Goal: Ask a question

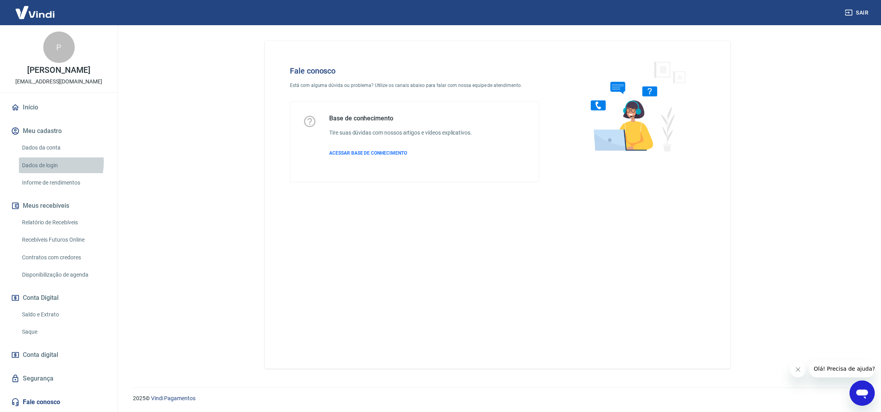
click at [46, 170] on link "Dados de login" at bounding box center [63, 165] width 89 height 16
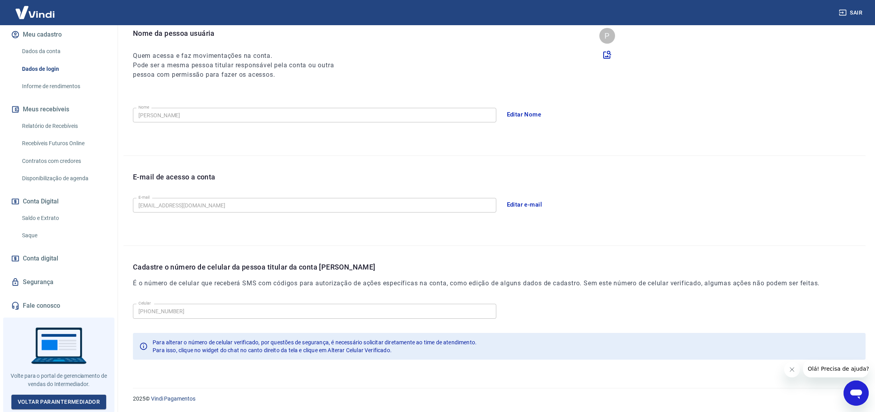
scroll to position [100, 0]
click at [857, 396] on icon "Abrir janela de mensagens" at bounding box center [856, 393] width 14 height 14
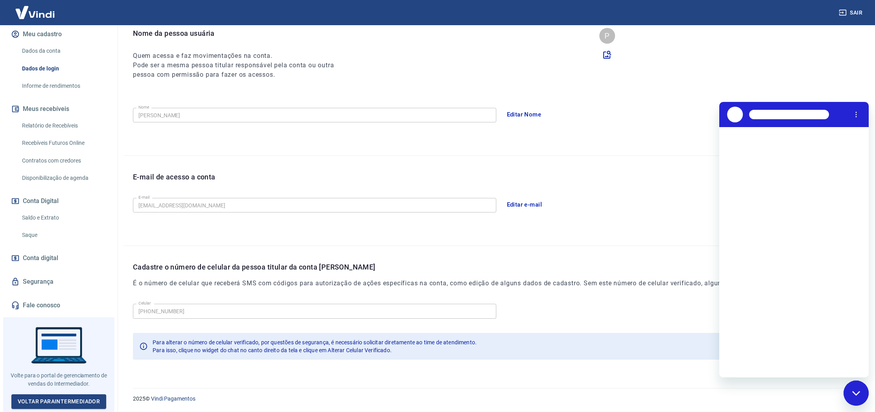
scroll to position [0, 0]
click at [833, 361] on textarea at bounding box center [803, 365] width 121 height 16
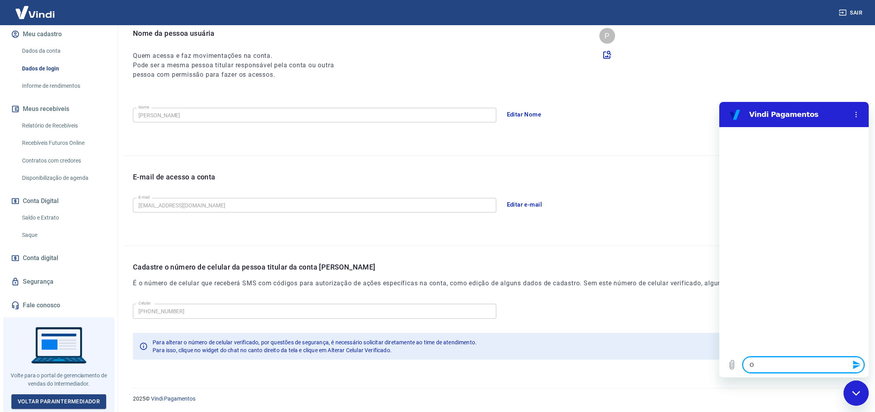
type textarea "O"
type textarea "x"
type textarea "Ol"
type textarea "x"
type textarea "Ol'"
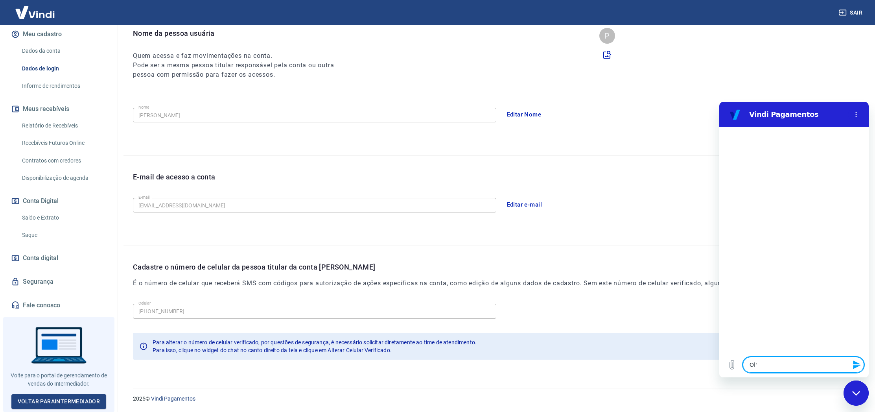
type textarea "x"
type textarea "Olá"
type textarea "x"
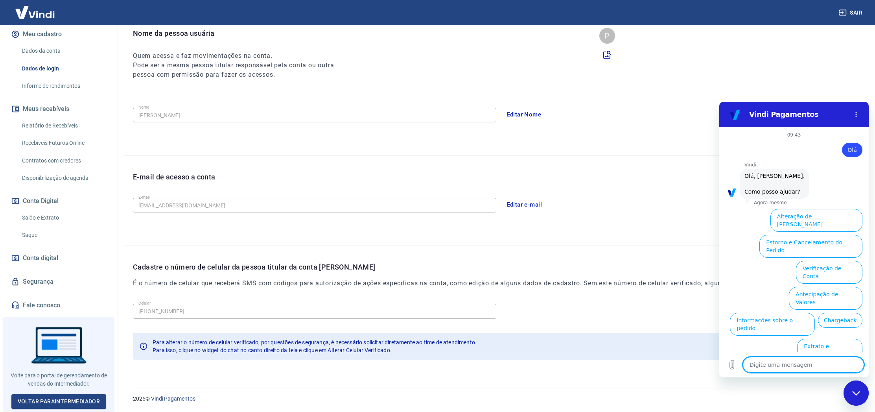
scroll to position [26, 0]
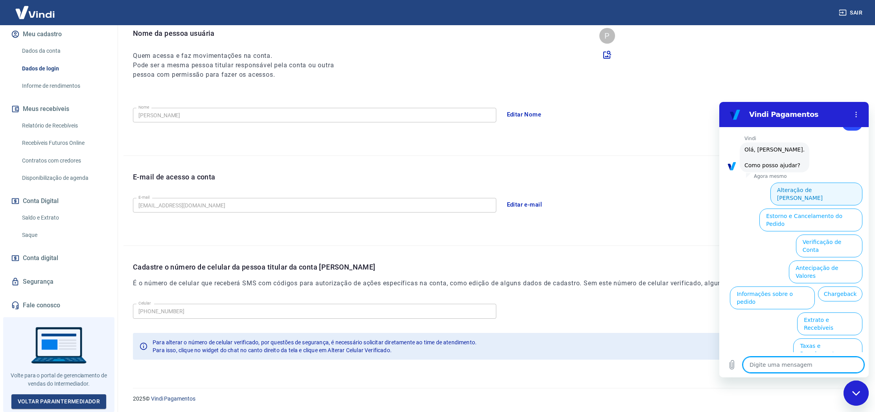
click at [843, 199] on button "Alteração de [PERSON_NAME]" at bounding box center [816, 193] width 92 height 23
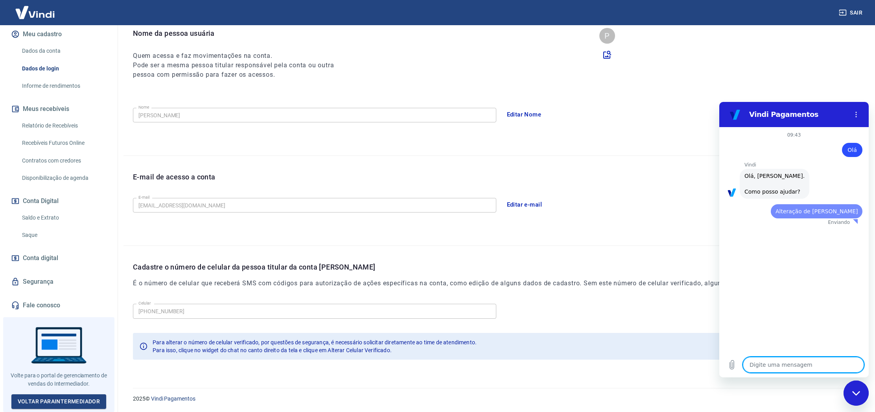
scroll to position [0, 0]
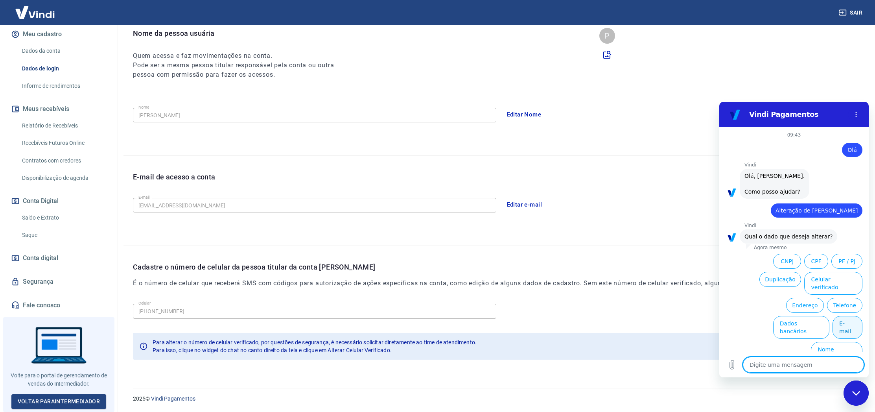
click at [844, 325] on button "E-mail" at bounding box center [848, 327] width 30 height 23
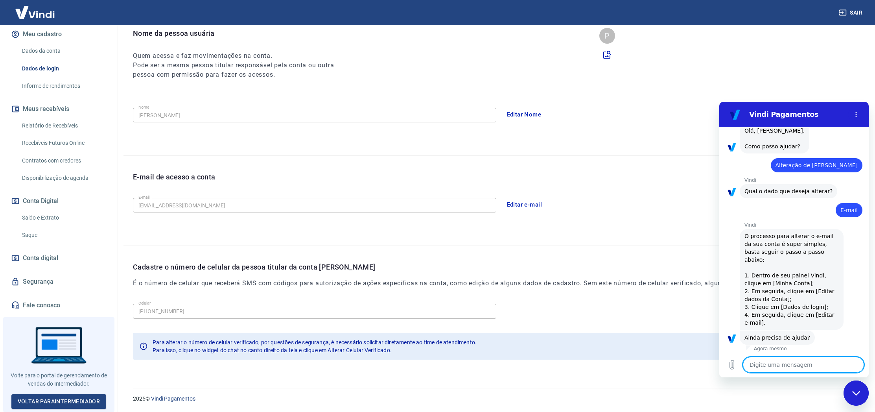
scroll to position [73, 0]
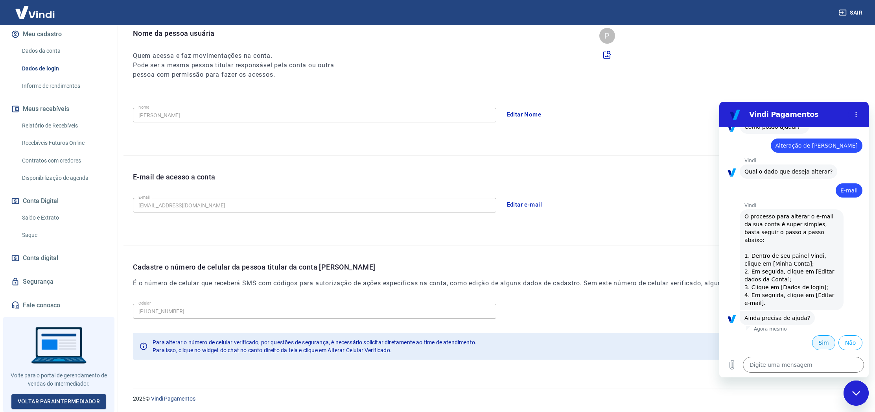
click at [825, 340] on button "Sim" at bounding box center [823, 342] width 23 height 15
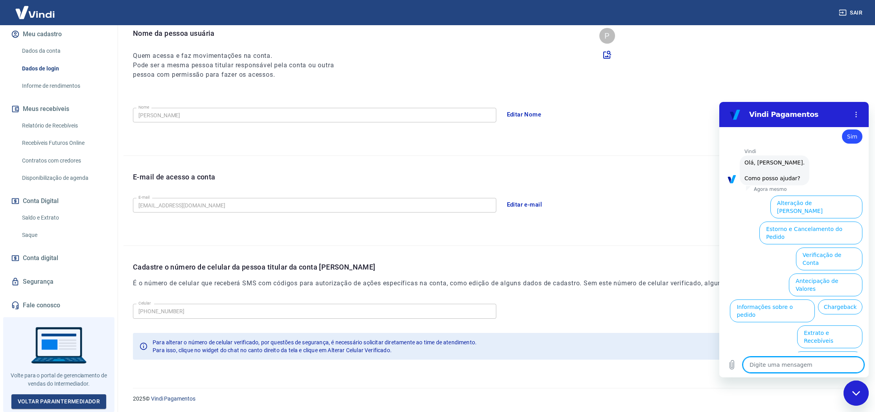
scroll to position [286, 0]
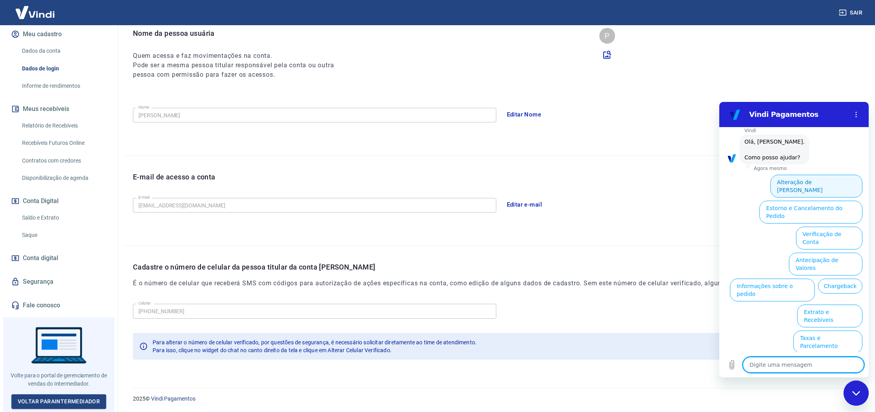
click at [827, 195] on button "Alteração de [PERSON_NAME]" at bounding box center [816, 186] width 92 height 23
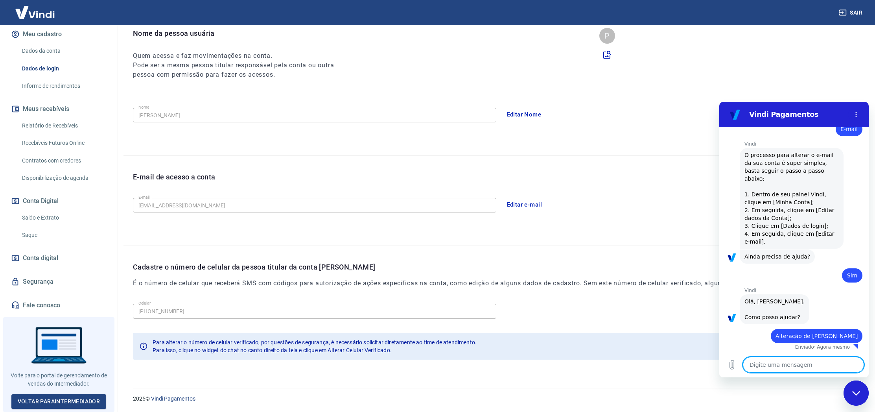
type textarea "x"
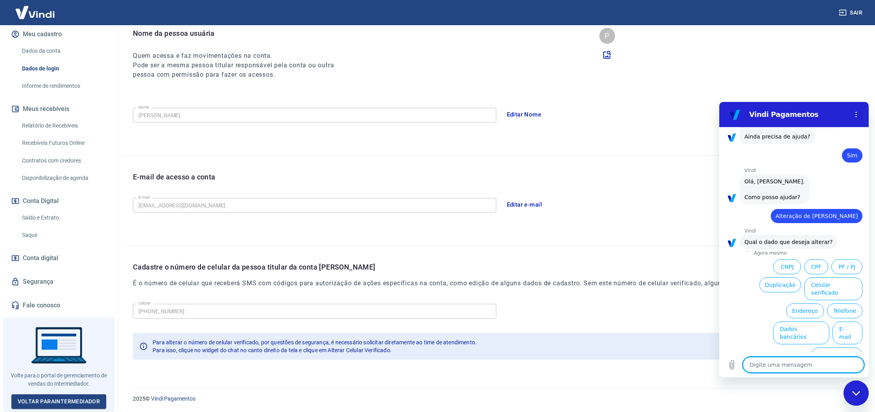
scroll to position [258, 0]
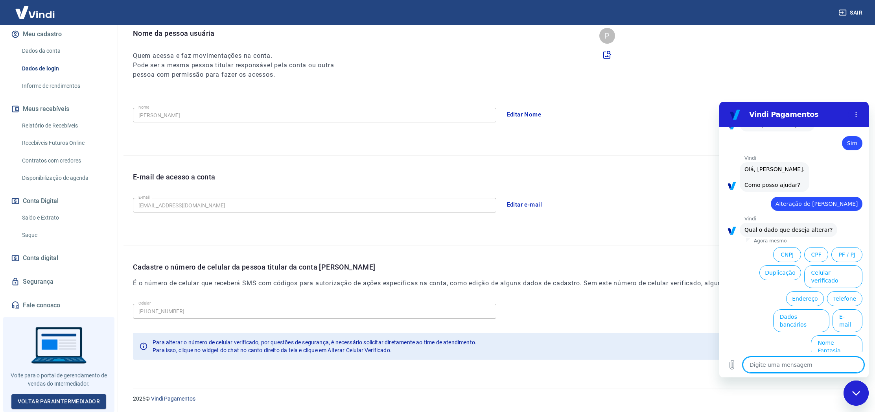
click at [38, 307] on link "Fale conosco" at bounding box center [58, 305] width 99 height 17
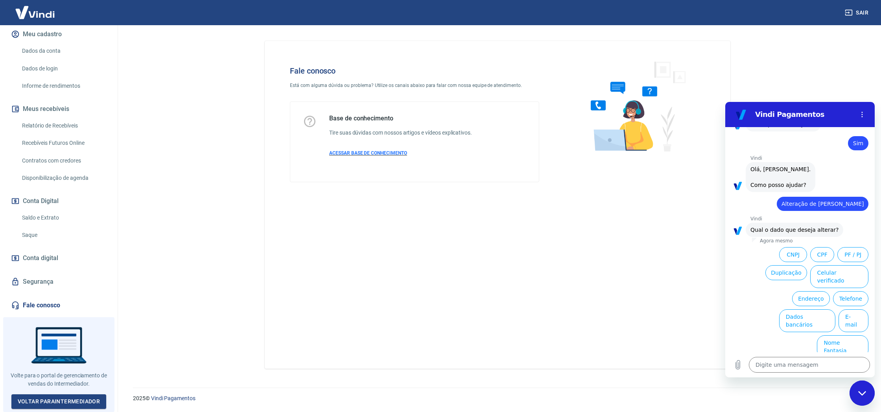
click at [358, 152] on span "ACESSAR BASE DE CONHECIMENTO" at bounding box center [368, 153] width 78 height 6
click at [45, 405] on link "Voltar para Intermediador" at bounding box center [58, 401] width 95 height 15
